Goal: Task Accomplishment & Management: Complete application form

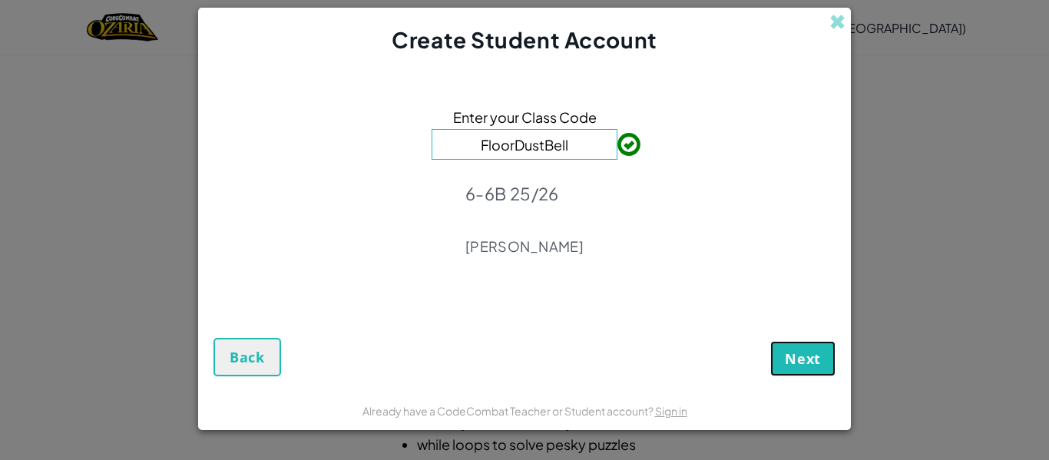
click at [795, 361] on span "Next" at bounding box center [803, 358] width 36 height 18
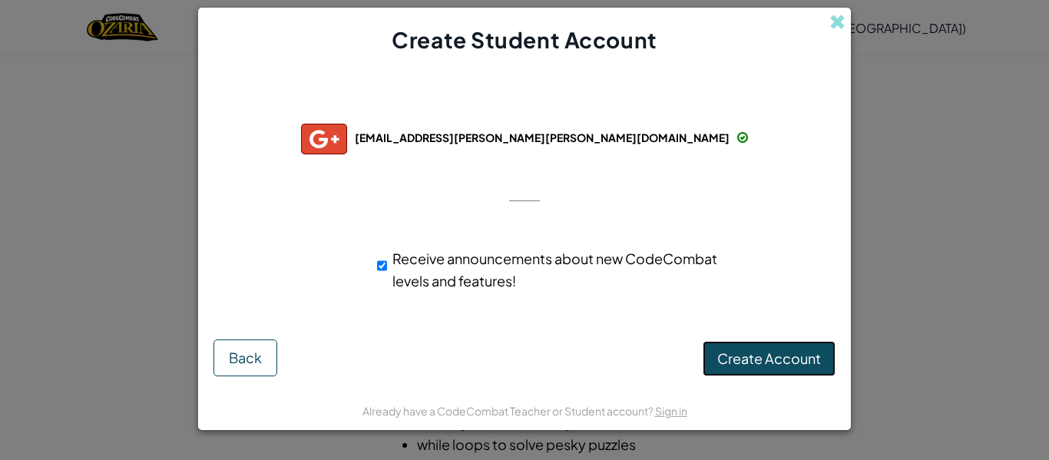
click at [795, 368] on button "Create Account" at bounding box center [769, 358] width 133 height 35
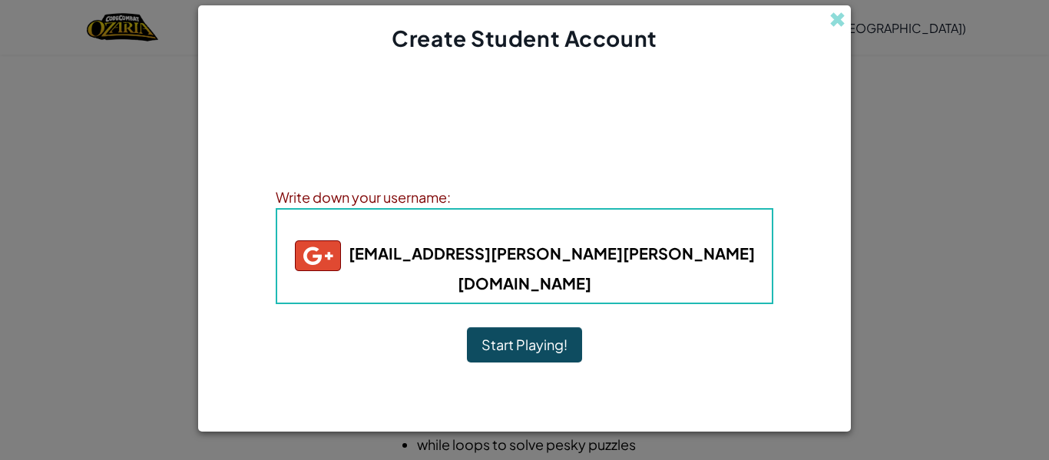
click at [538, 336] on button "Start Playing!" at bounding box center [524, 344] width 115 height 35
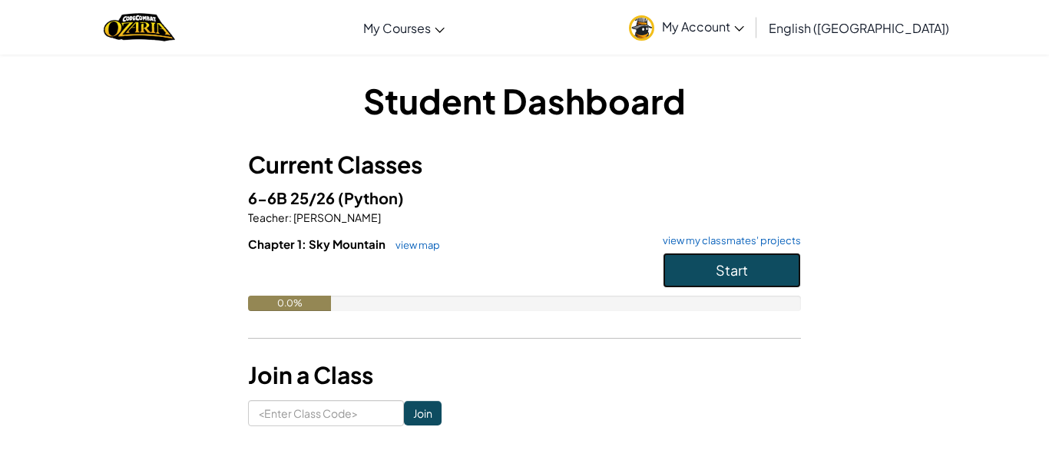
click at [686, 278] on button "Start" at bounding box center [732, 270] width 138 height 35
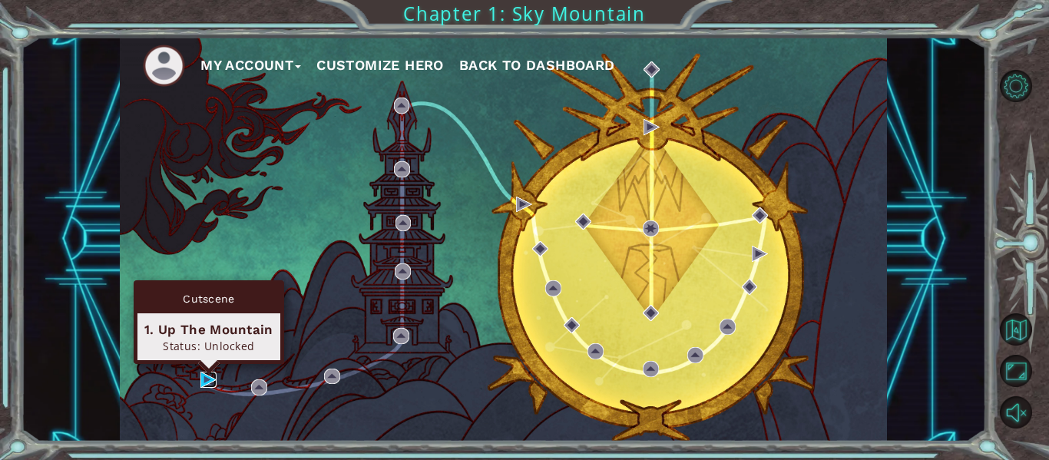
click at [207, 379] on img at bounding box center [208, 380] width 16 height 16
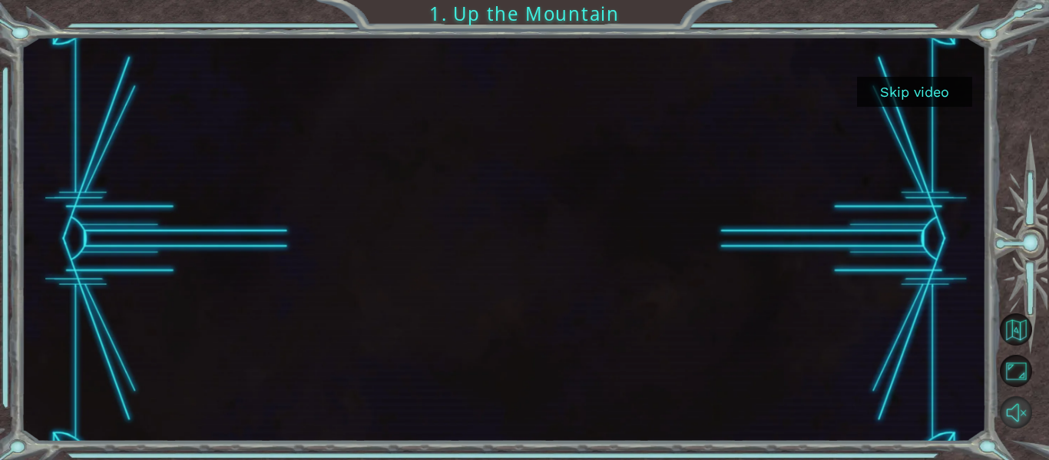
click at [1019, 421] on button "Unmute" at bounding box center [1016, 412] width 32 height 32
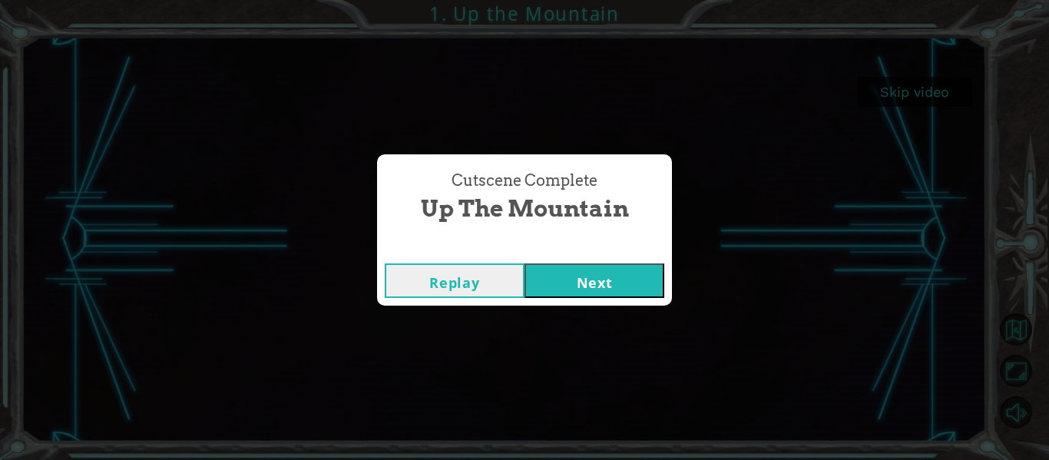
click at [606, 283] on button "Next" at bounding box center [595, 280] width 140 height 35
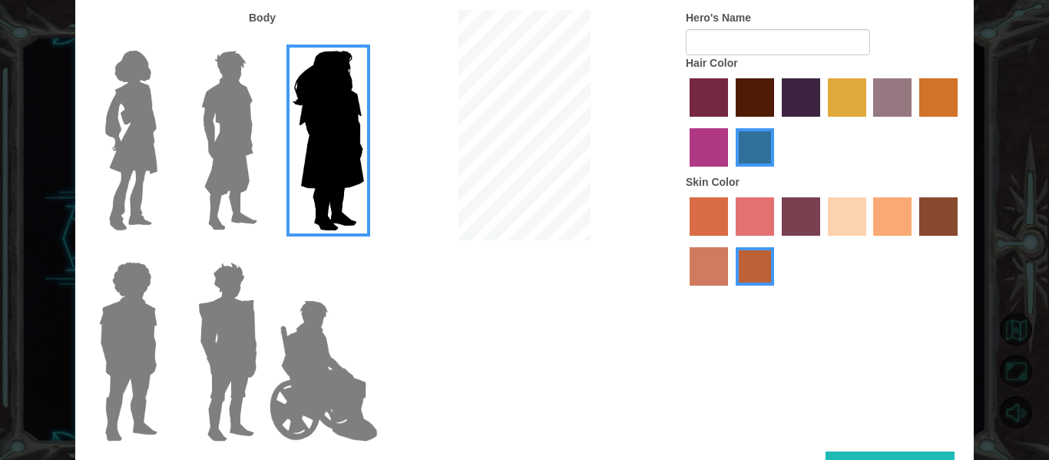
click at [241, 131] on img at bounding box center [229, 141] width 68 height 192
click at [263, 41] on input "Hero Lars" at bounding box center [263, 41] width 0 height 0
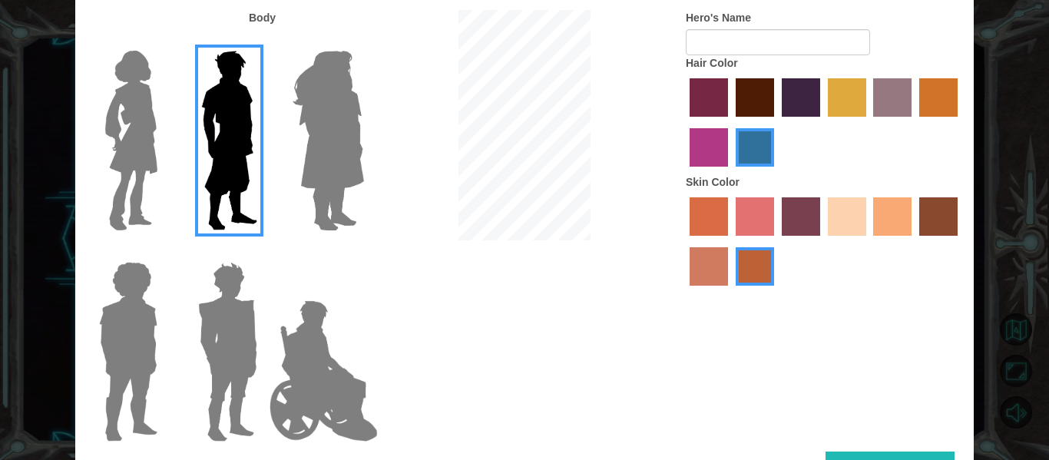
click at [228, 353] on img at bounding box center [227, 352] width 71 height 192
click at [263, 252] on input "Hero Garnet" at bounding box center [263, 252] width 0 height 0
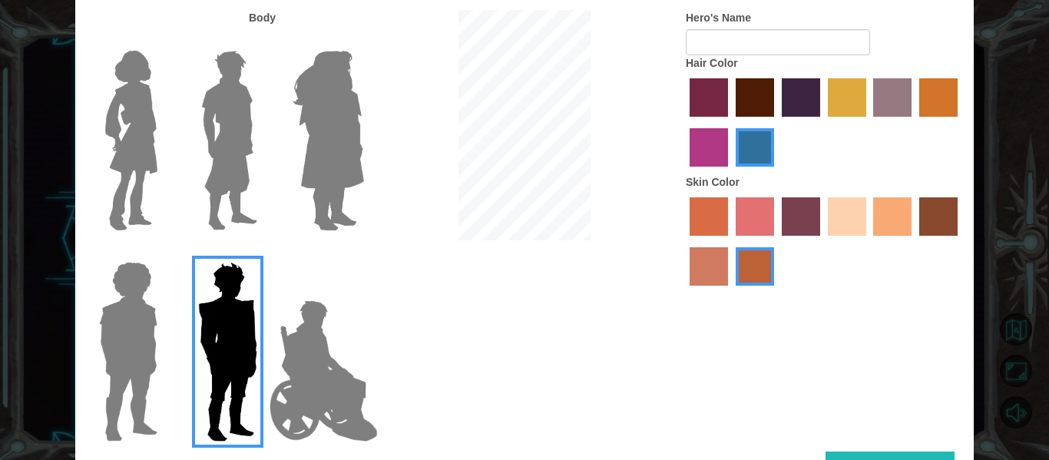
click at [154, 334] on img at bounding box center [128, 352] width 71 height 192
click at [164, 252] on input "Hero Steven" at bounding box center [164, 252] width 0 height 0
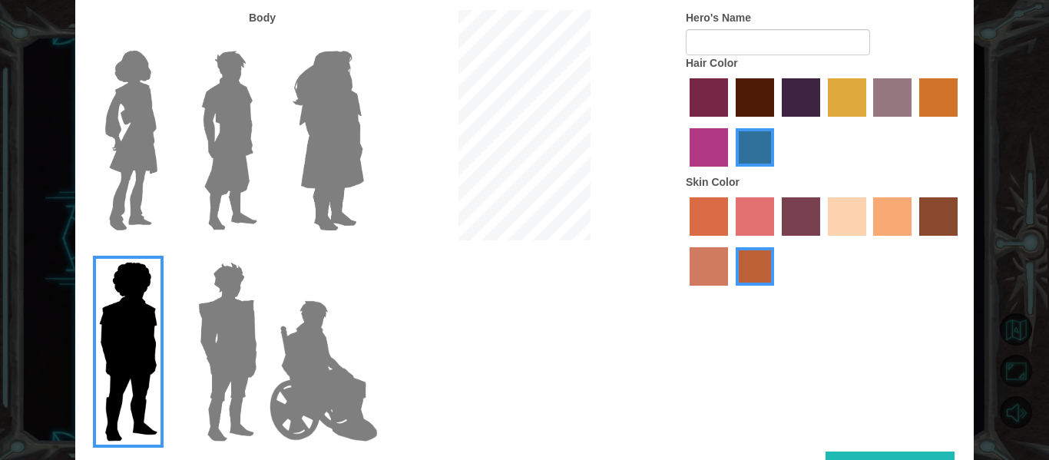
click at [229, 352] on img at bounding box center [227, 352] width 71 height 192
click at [263, 252] on input "Hero Garnet" at bounding box center [263, 252] width 0 height 0
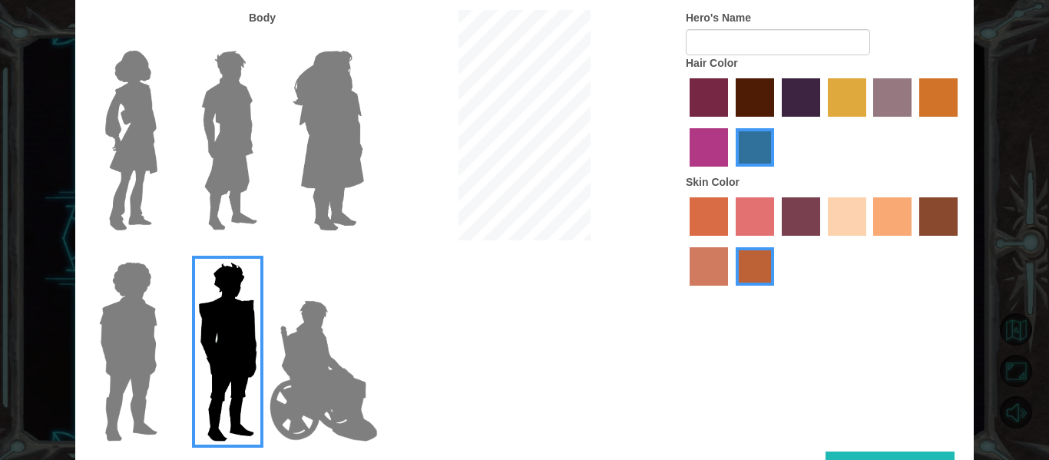
click at [284, 366] on img at bounding box center [323, 371] width 121 height 154
click at [363, 252] on input "Hero Jamie" at bounding box center [363, 252] width 0 height 0
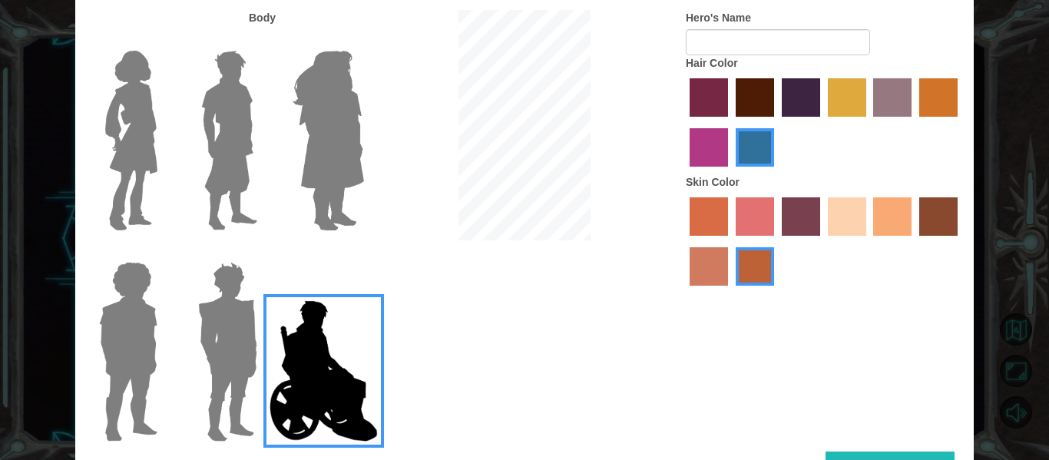
click at [220, 373] on img at bounding box center [227, 352] width 71 height 192
click at [263, 252] on input "Hero Garnet" at bounding box center [263, 252] width 0 height 0
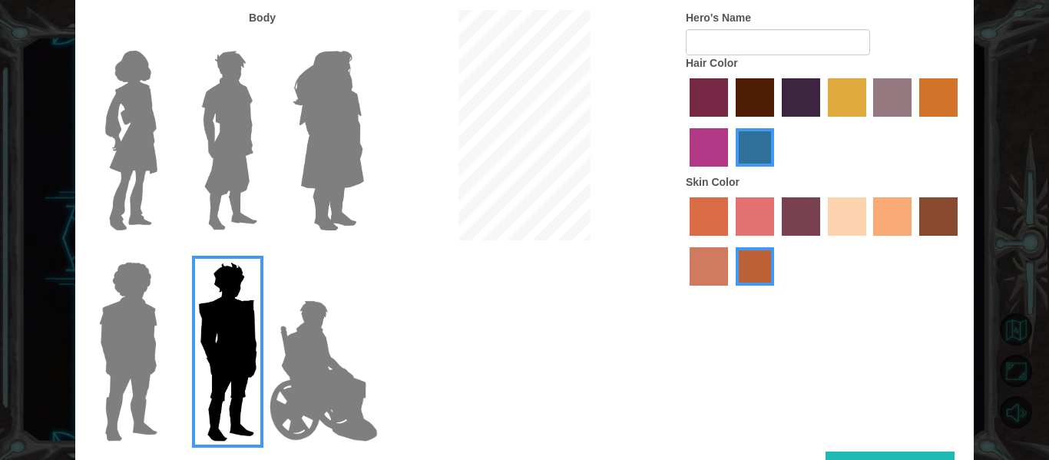
click at [250, 162] on img at bounding box center [229, 141] width 68 height 192
click at [263, 41] on input "Hero Lars" at bounding box center [263, 41] width 0 height 0
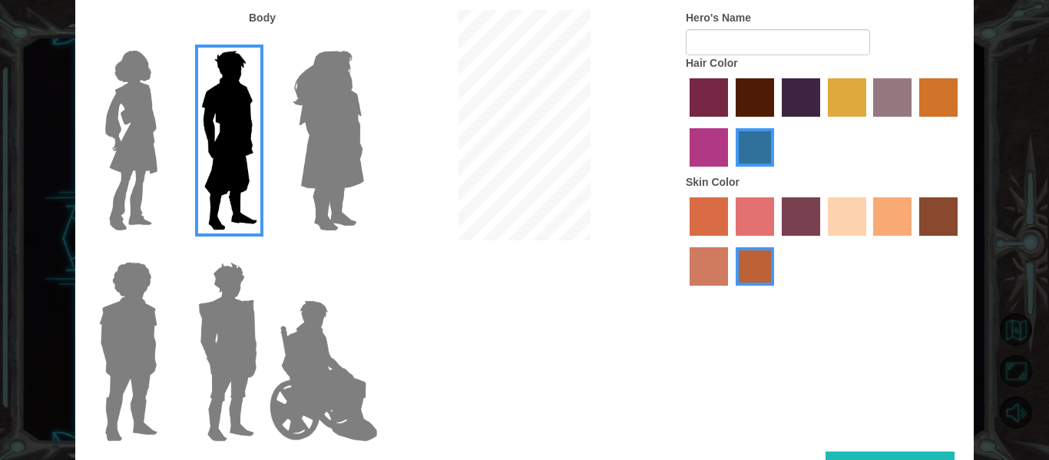
click at [241, 330] on img at bounding box center [227, 352] width 71 height 192
click at [263, 252] on input "Hero Garnet" at bounding box center [263, 252] width 0 height 0
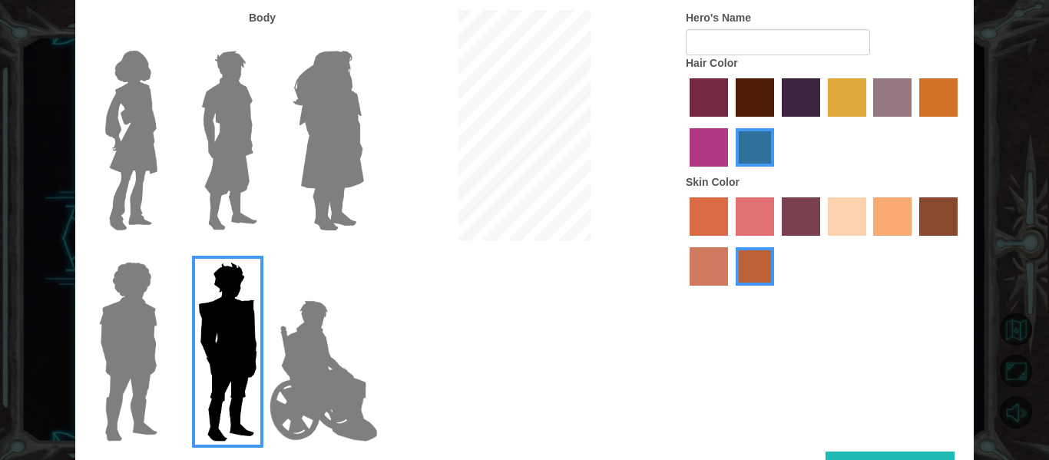
click at [235, 210] on img at bounding box center [229, 141] width 68 height 192
click at [263, 41] on input "Hero Lars" at bounding box center [263, 41] width 0 height 0
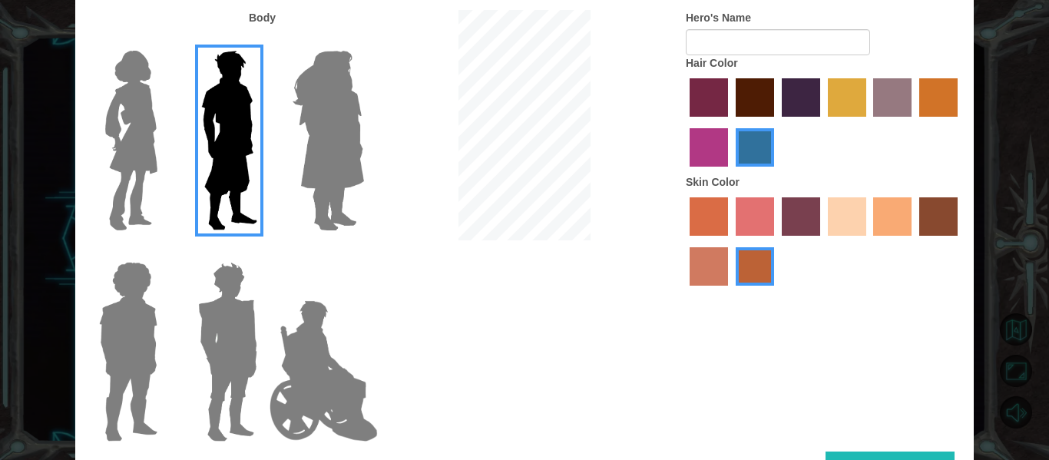
click at [741, 109] on label "maroon hair color" at bounding box center [755, 97] width 38 height 38
click at [730, 122] on input "maroon hair color" at bounding box center [730, 122] width 0 height 0
click at [807, 114] on label "hot purple hair color" at bounding box center [801, 97] width 38 height 38
click at [777, 122] on input "hot purple hair color" at bounding box center [777, 122] width 0 height 0
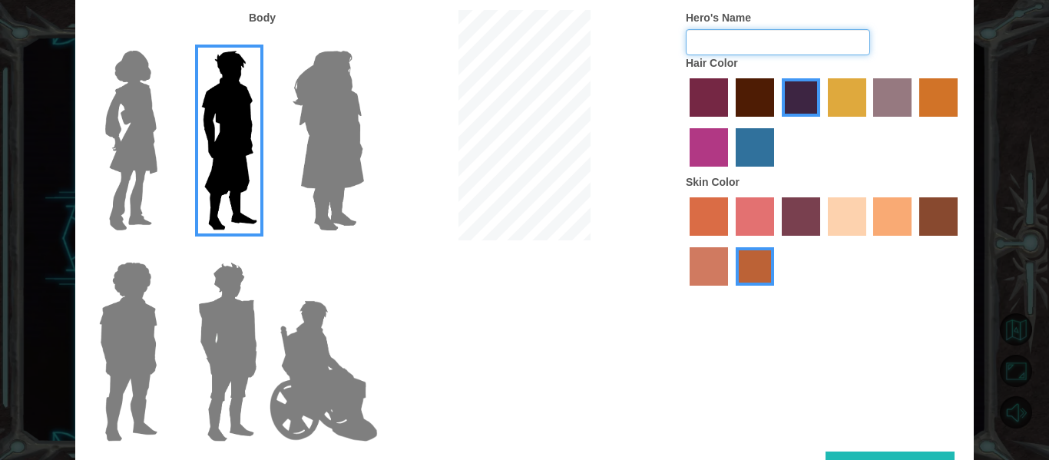
click at [761, 54] on input "Hero's Name" at bounding box center [778, 42] width 184 height 26
type input "Lucho"
